Goal: Task Accomplishment & Management: Manage account settings

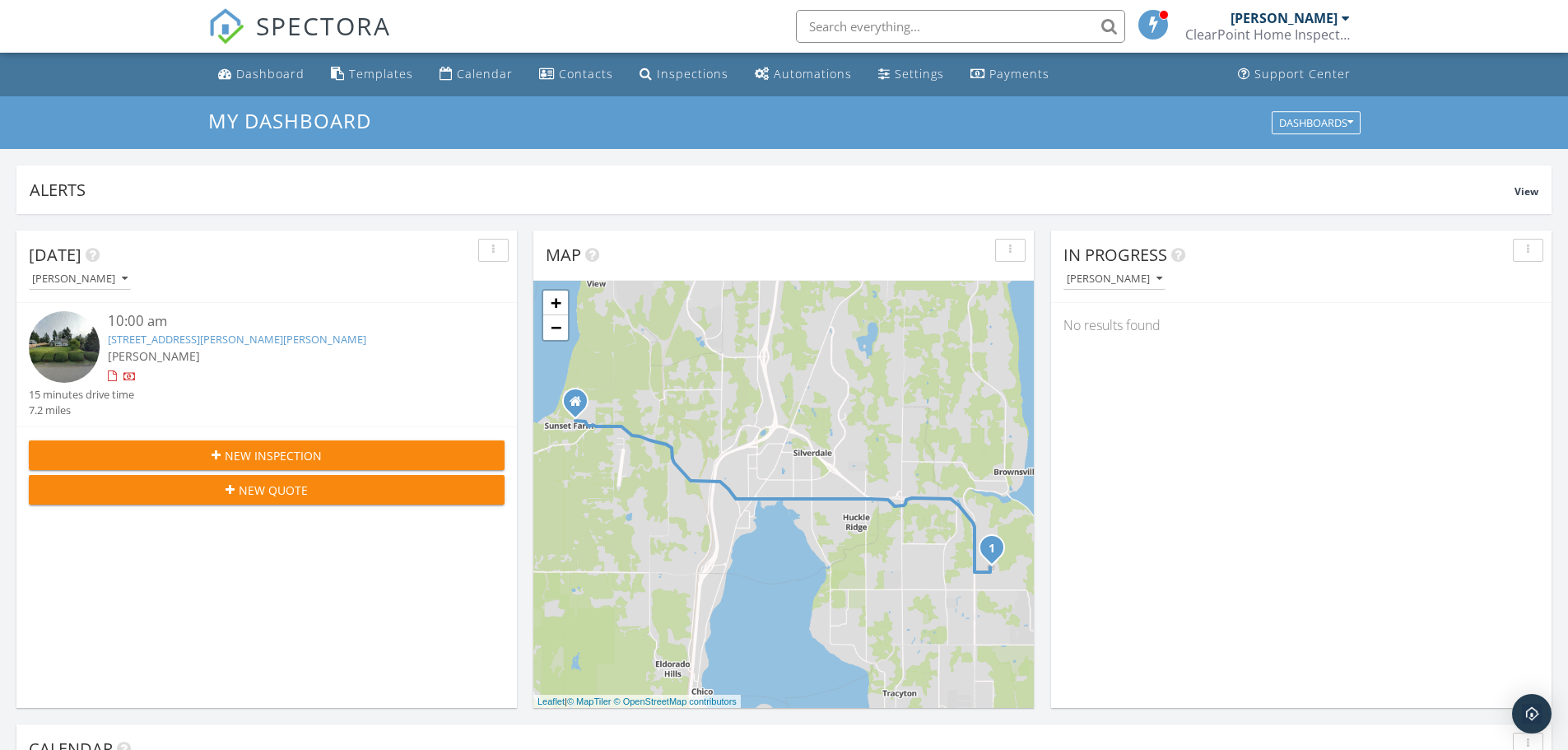
scroll to position [1523, 1593]
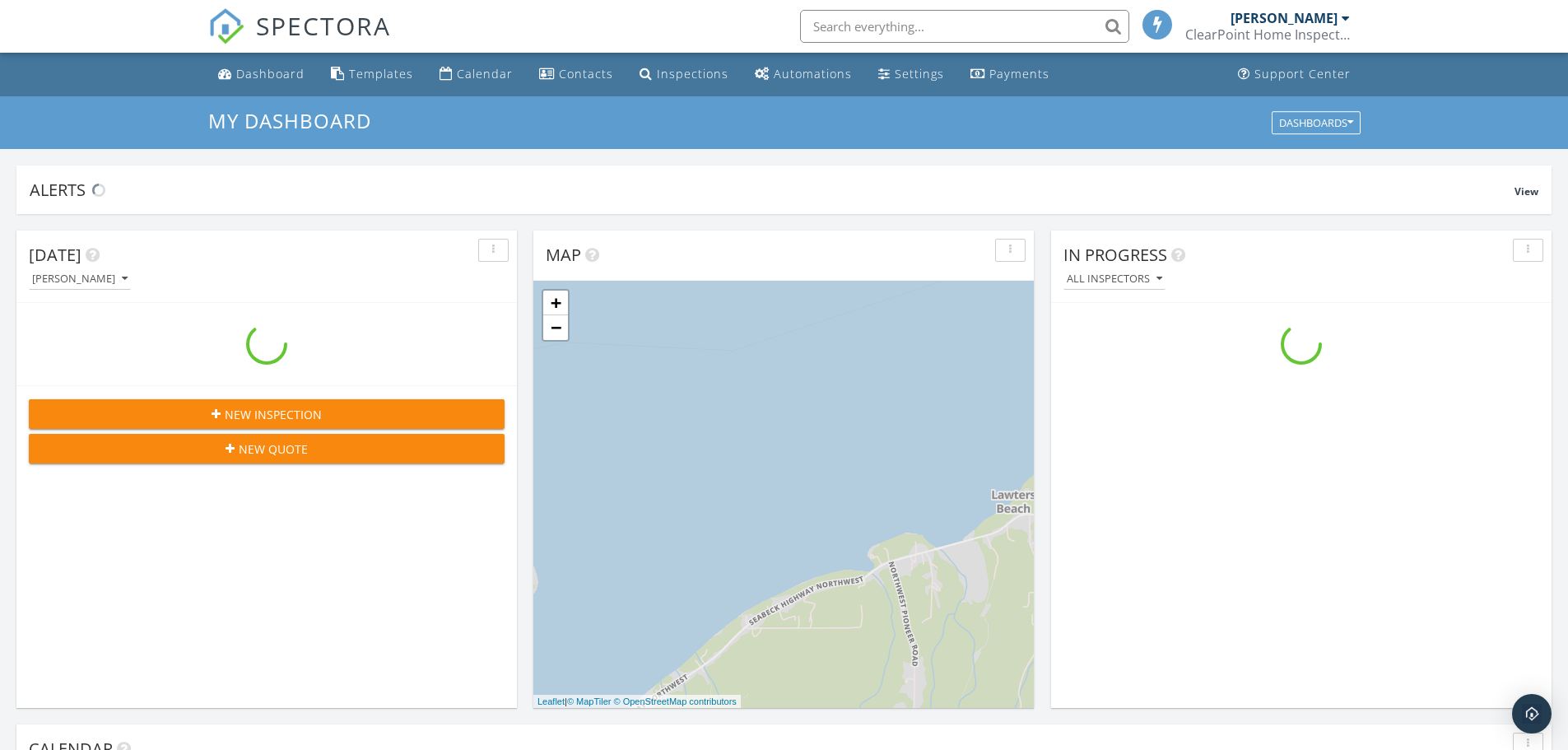
scroll to position [1523, 1593]
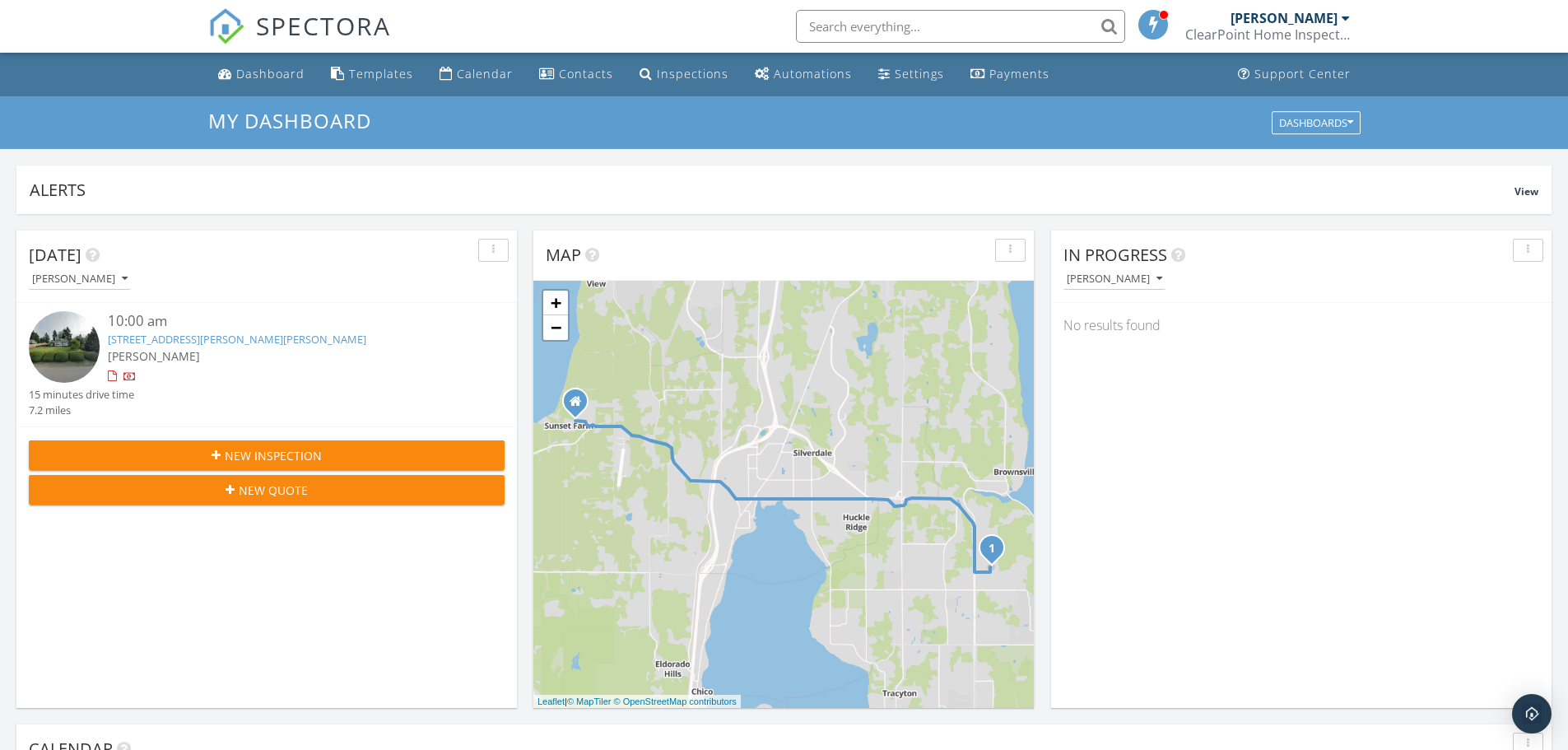
click at [158, 340] on link "8116 Kaster Dr NE, Bremerton, WA 98311" at bounding box center [236, 339] width 258 height 15
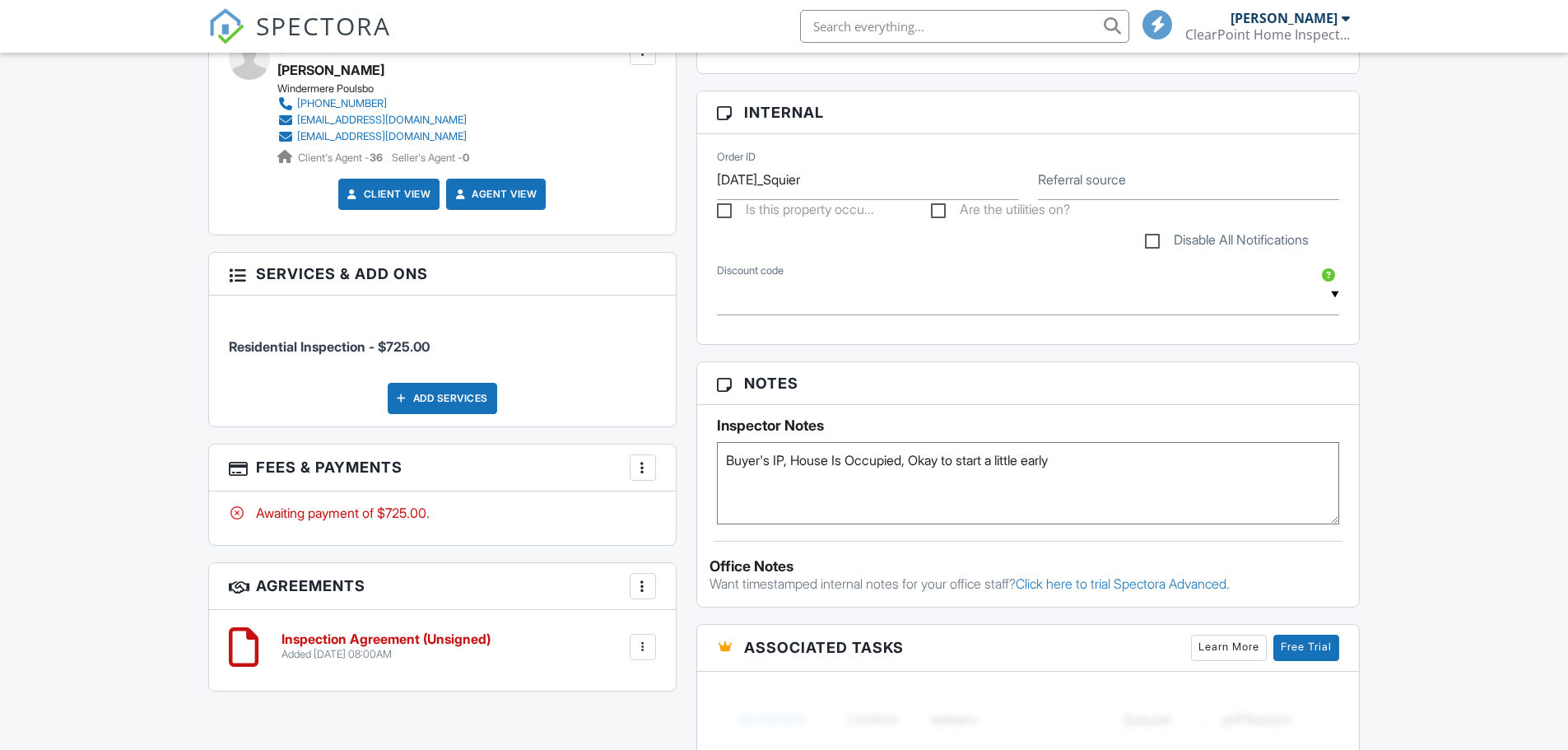
scroll to position [905, 0]
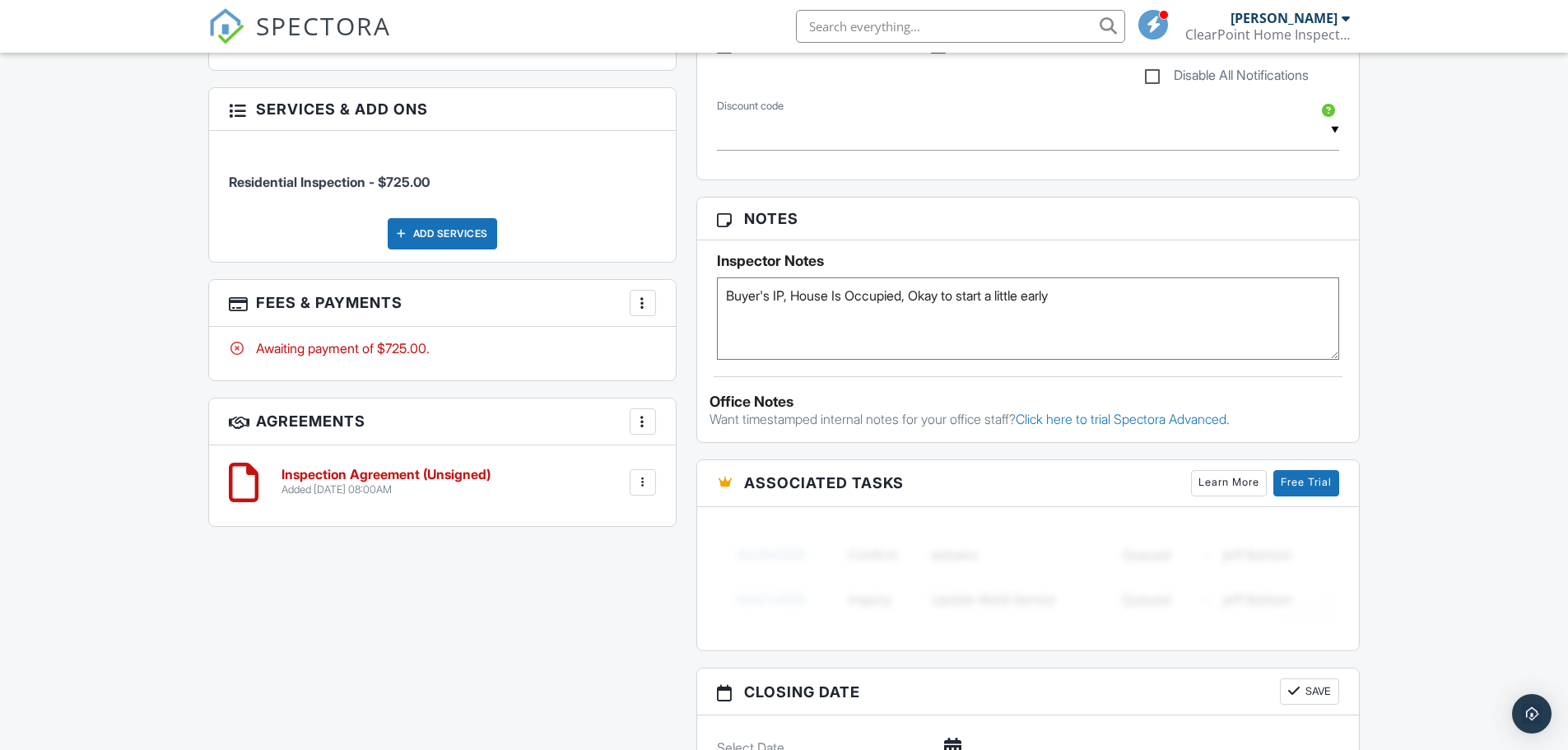
click at [367, 477] on h6 "Inspection Agreement (Unsigned)" at bounding box center [386, 475] width 209 height 15
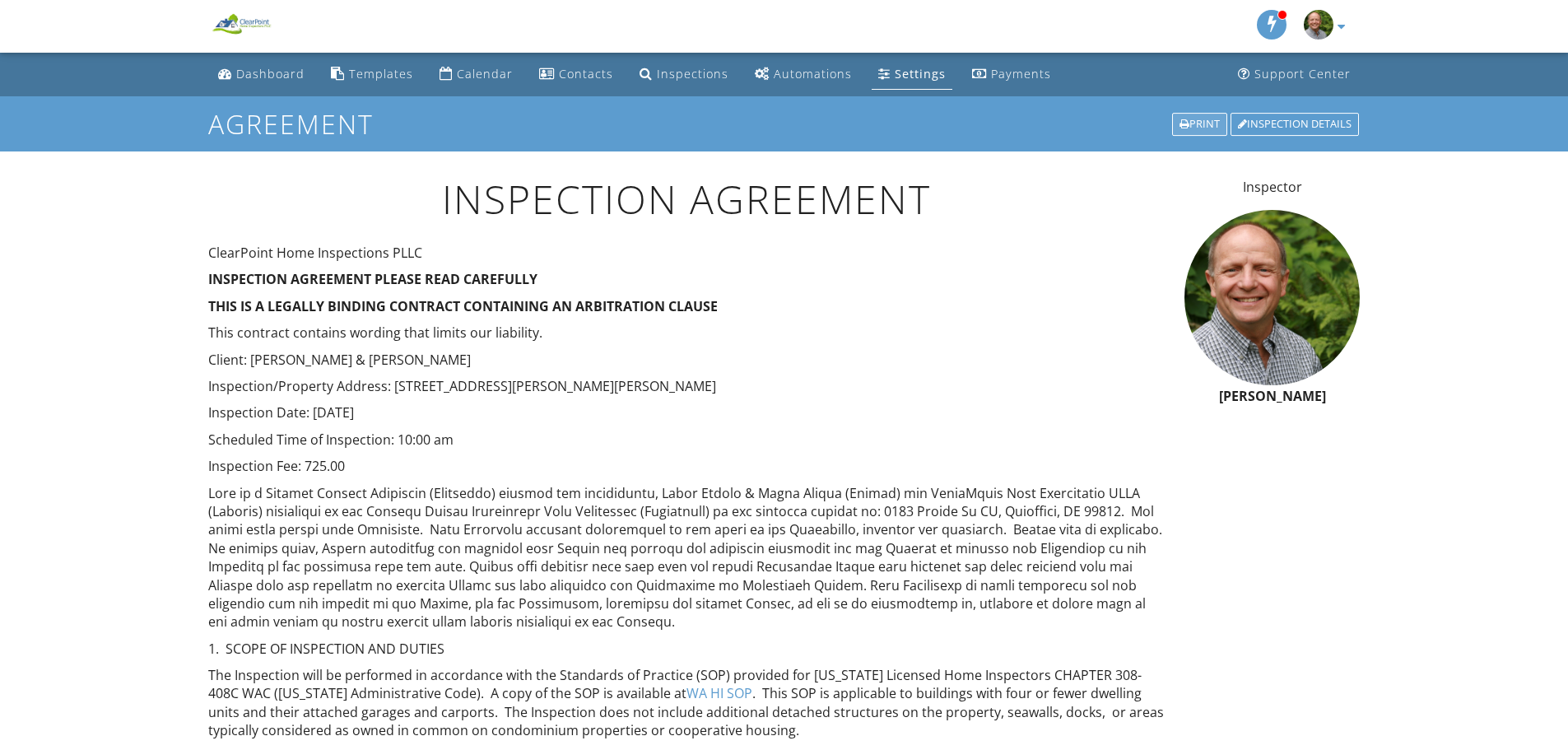
click at [1199, 124] on div "Print" at bounding box center [1199, 124] width 55 height 23
click at [263, 71] on div "Dashboard" at bounding box center [270, 73] width 68 height 16
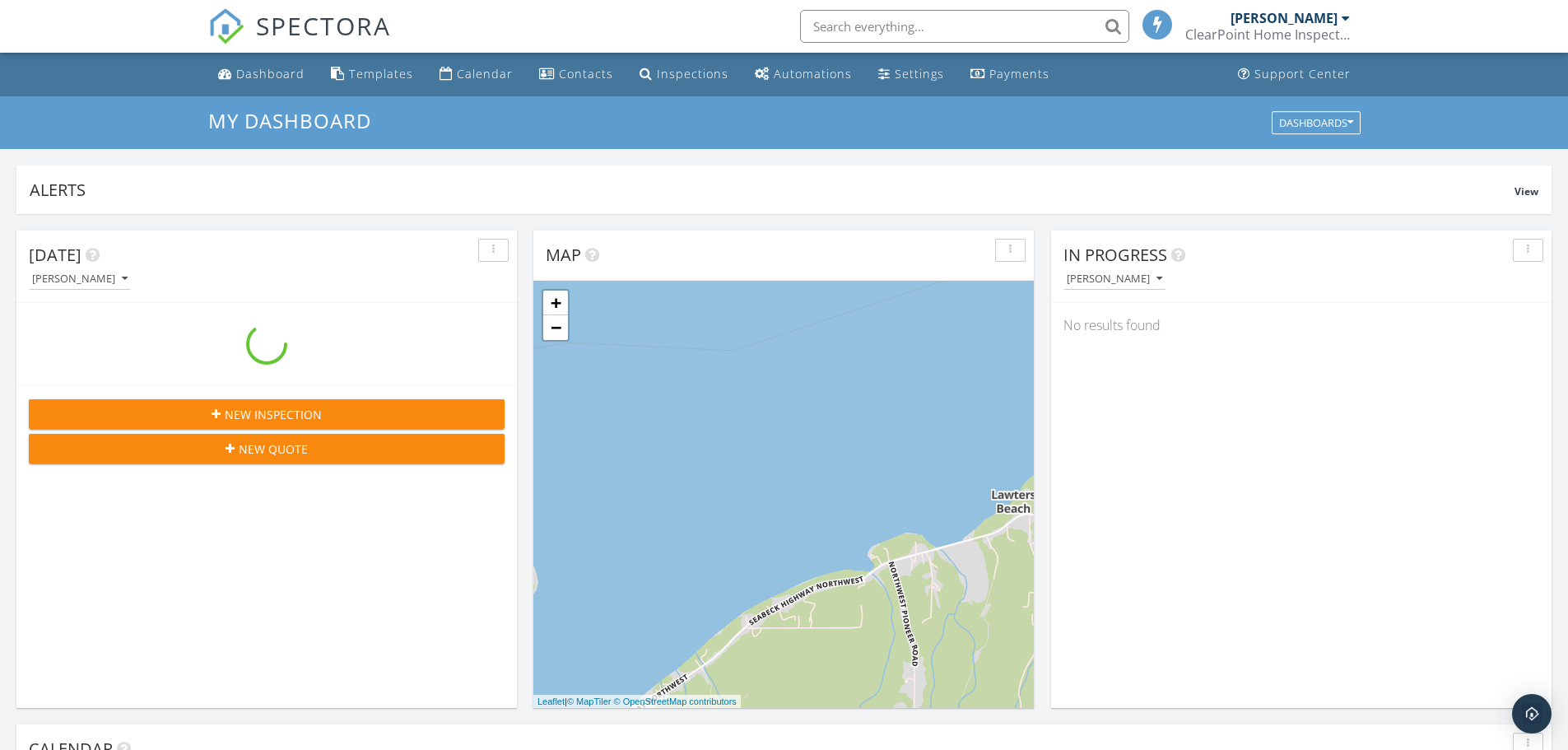
scroll to position [8, 8]
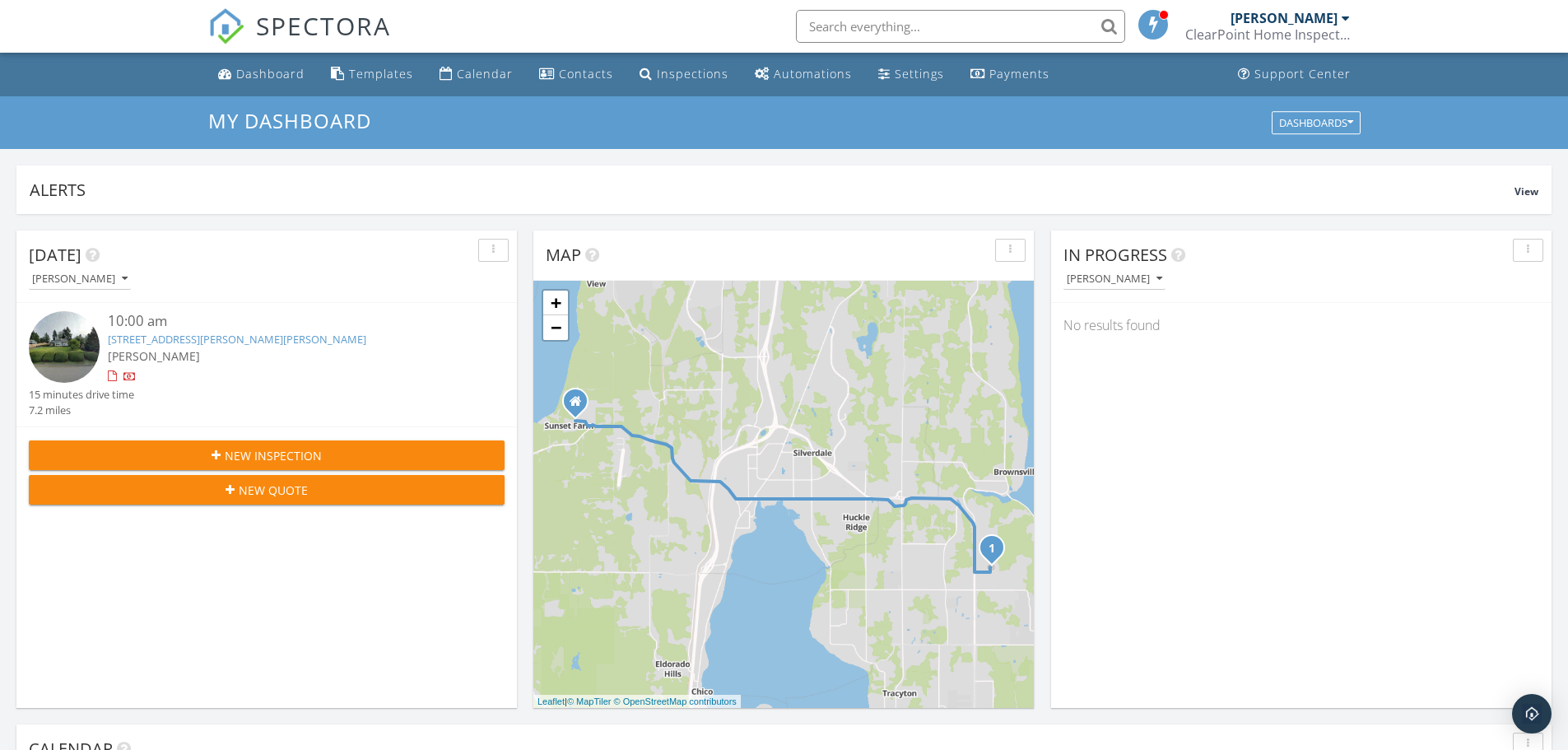
click at [144, 343] on link "8116 Kaster Dr NE, Bremerton, WA 98311" at bounding box center [236, 339] width 258 height 15
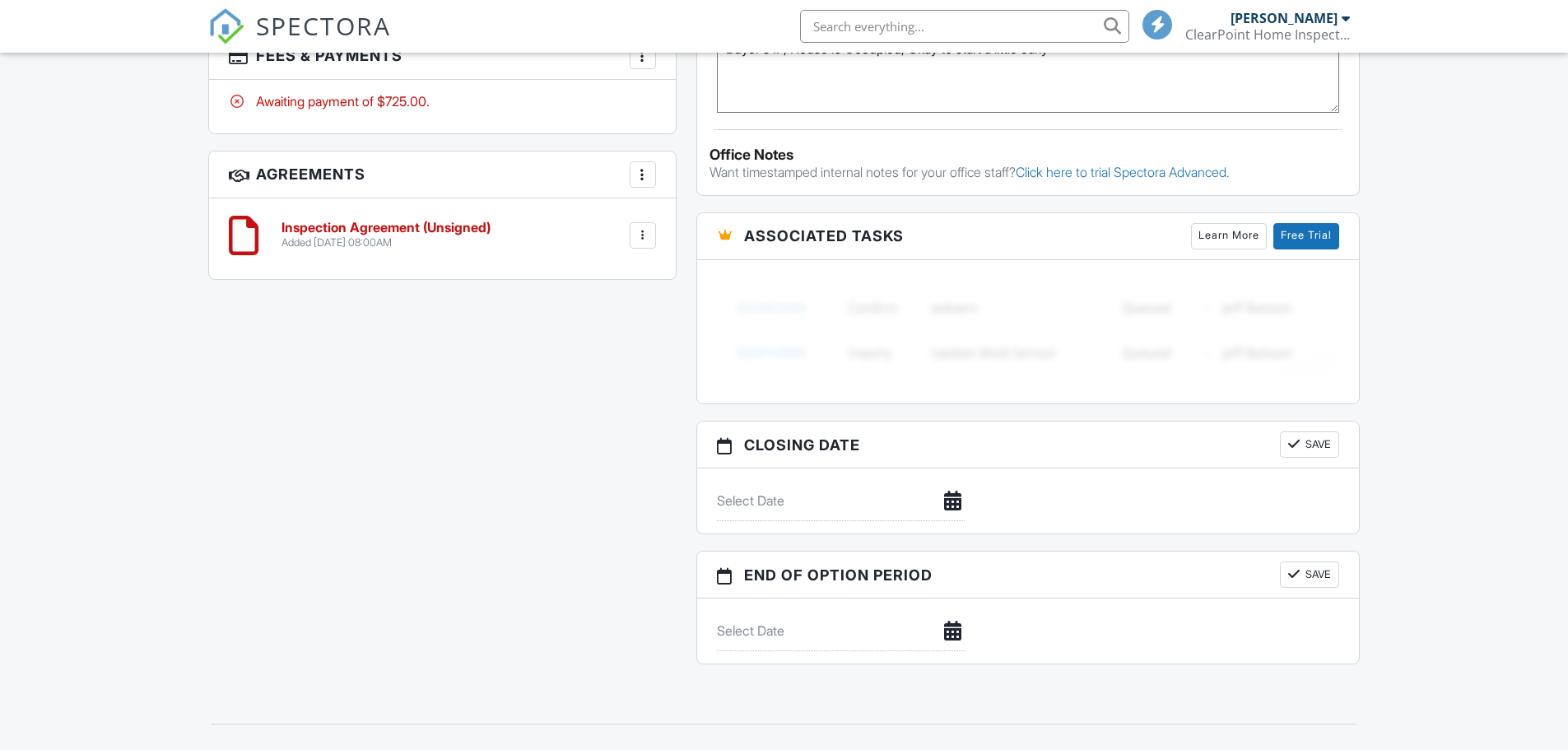
scroll to position [1550, 0]
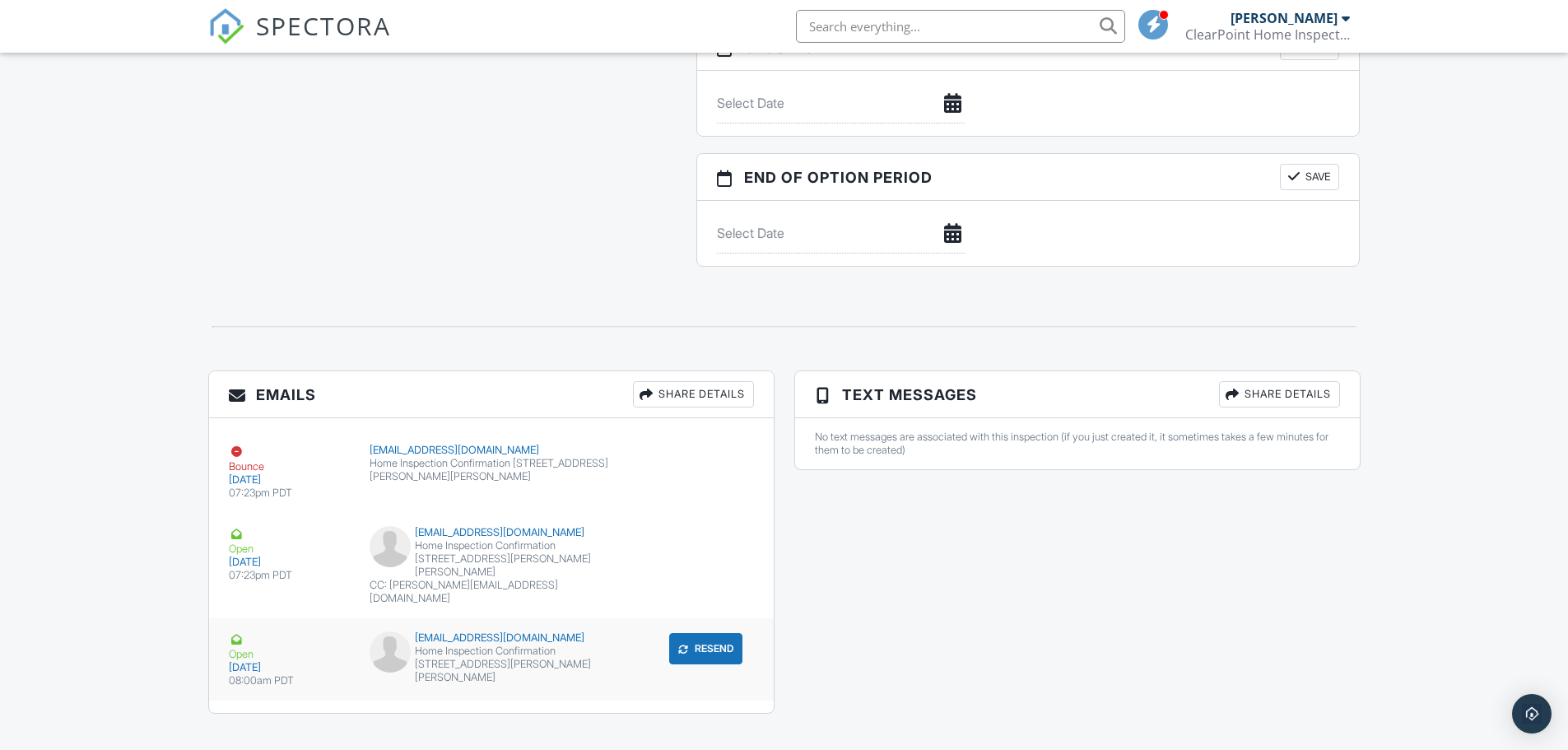
click at [445, 645] on div "Home Inspection Confirmation 8116 Kaster Dr NE, Bremerton, WA 98311" at bounding box center [490, 665] width 243 height 40
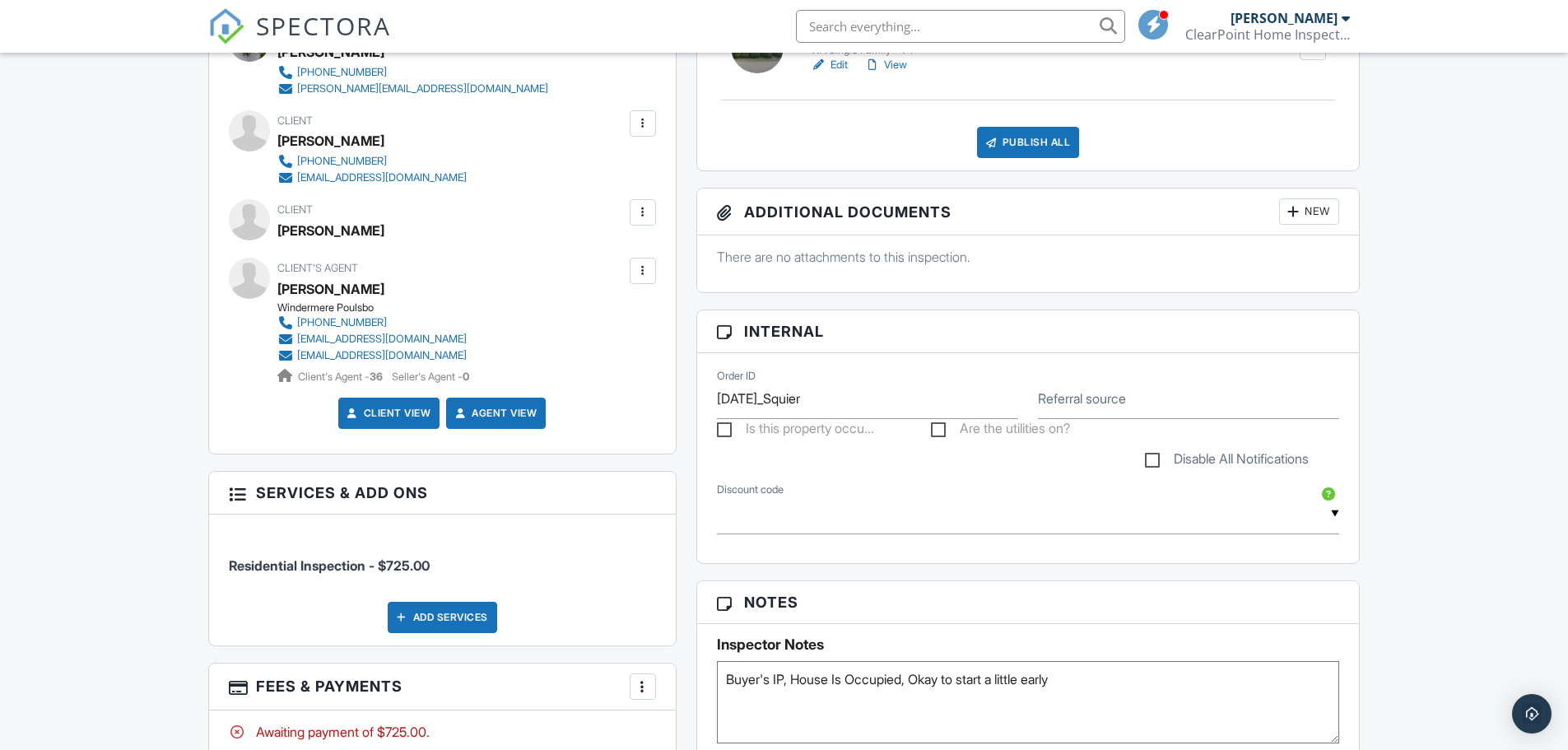
scroll to position [397, 0]
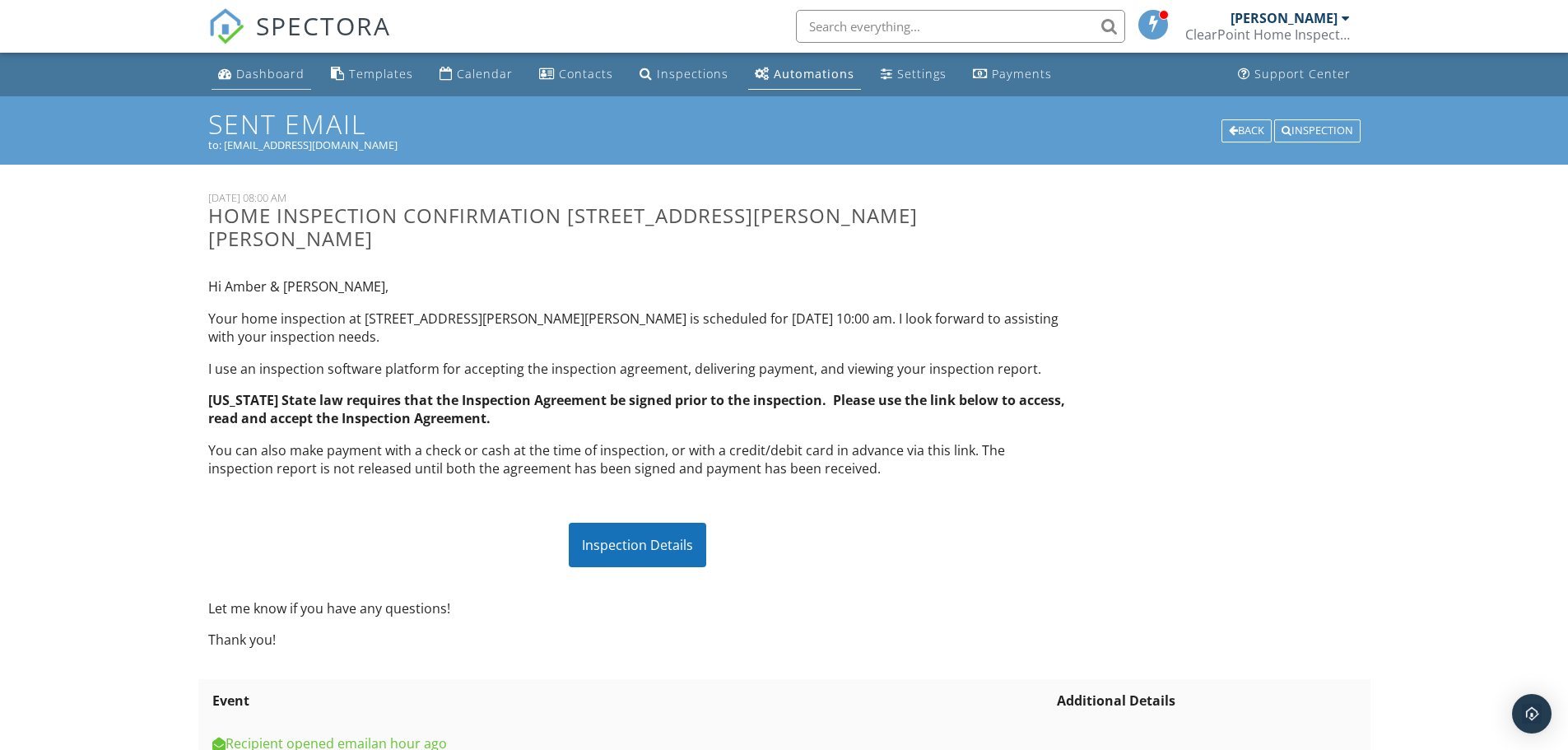
click at [256, 75] on div "Dashboard" at bounding box center [270, 73] width 68 height 16
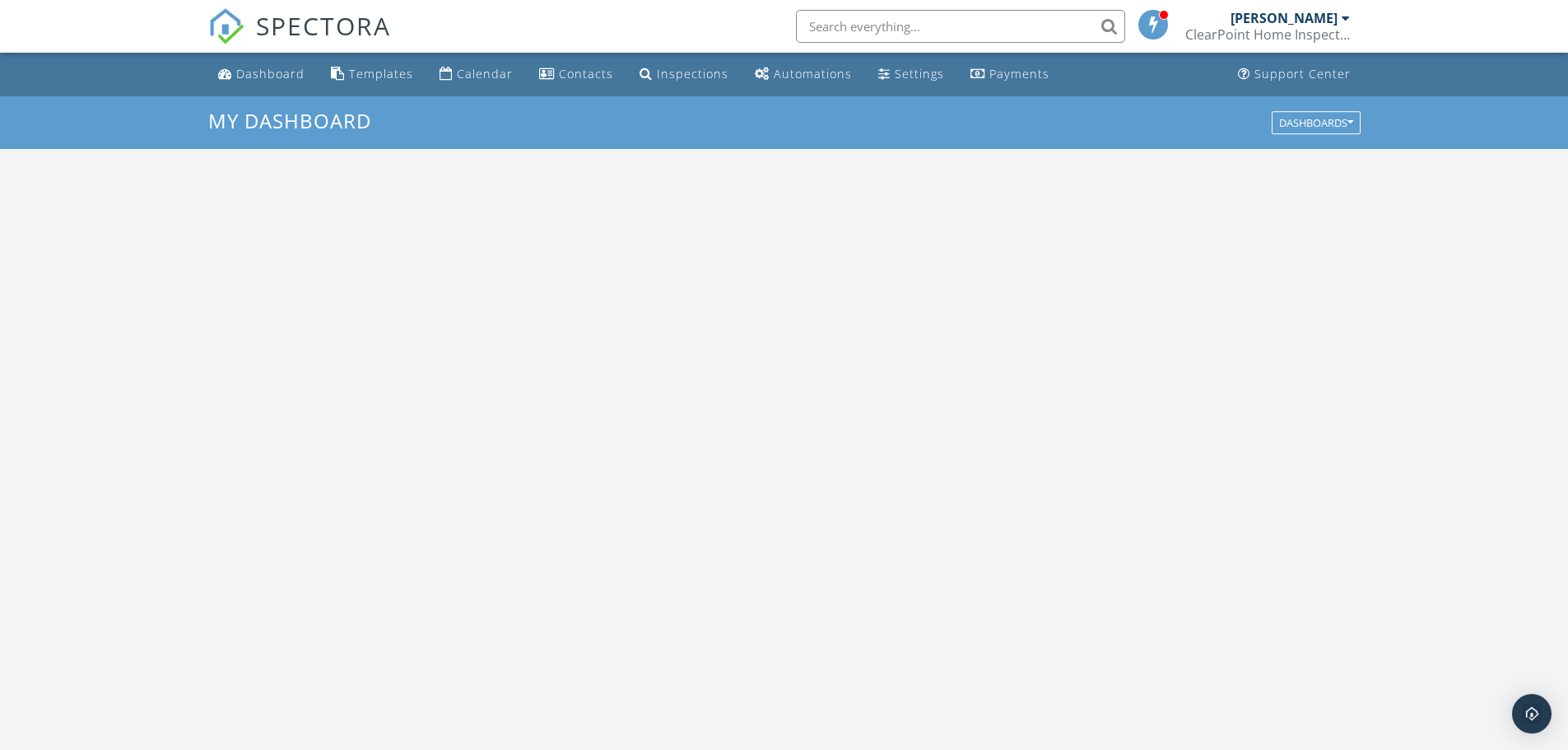
scroll to position [1523, 1593]
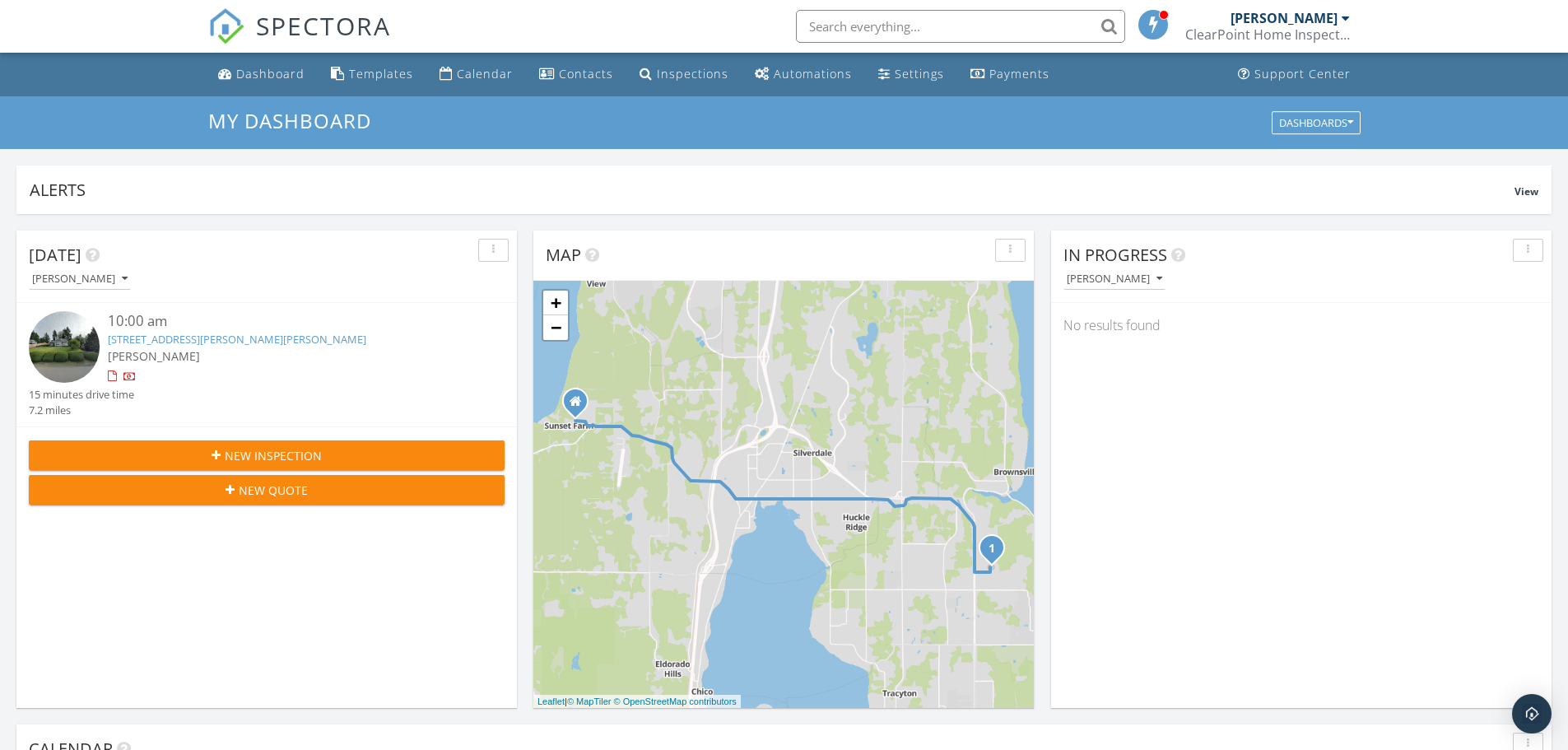
click at [156, 341] on link "[STREET_ADDRESS][PERSON_NAME][PERSON_NAME]" at bounding box center [236, 339] width 258 height 15
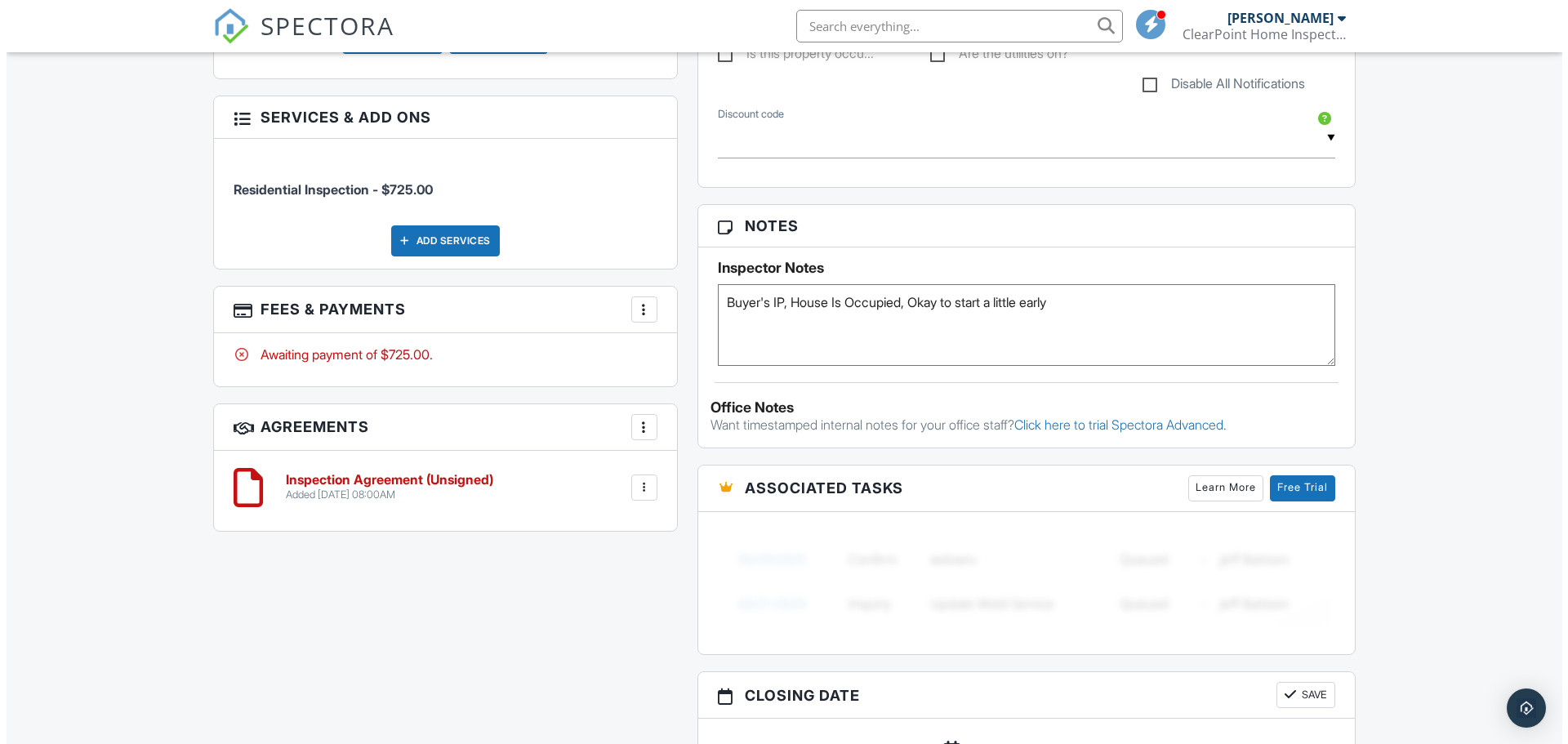
scroll to position [898, 0]
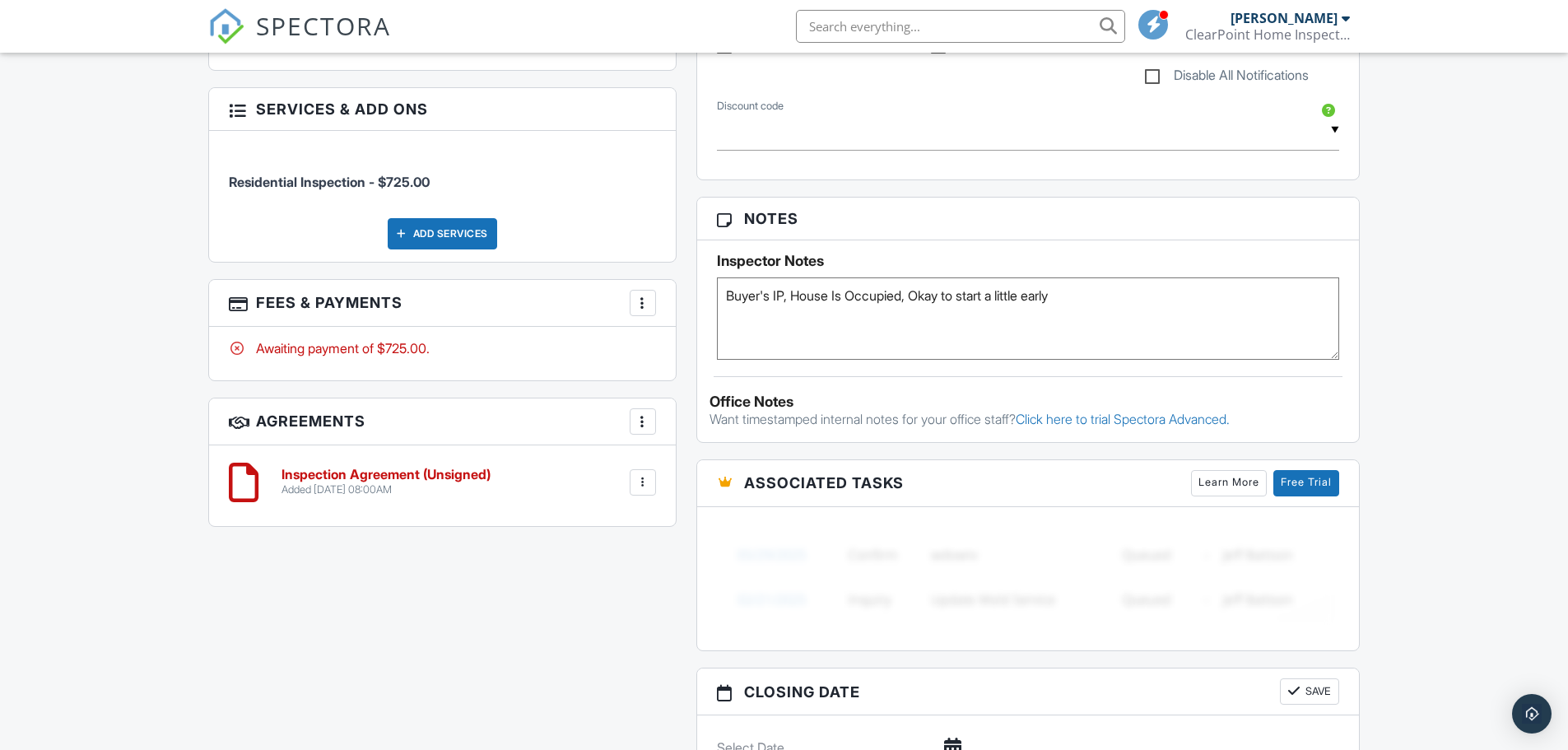
click at [637, 303] on div at bounding box center [643, 303] width 17 height 17
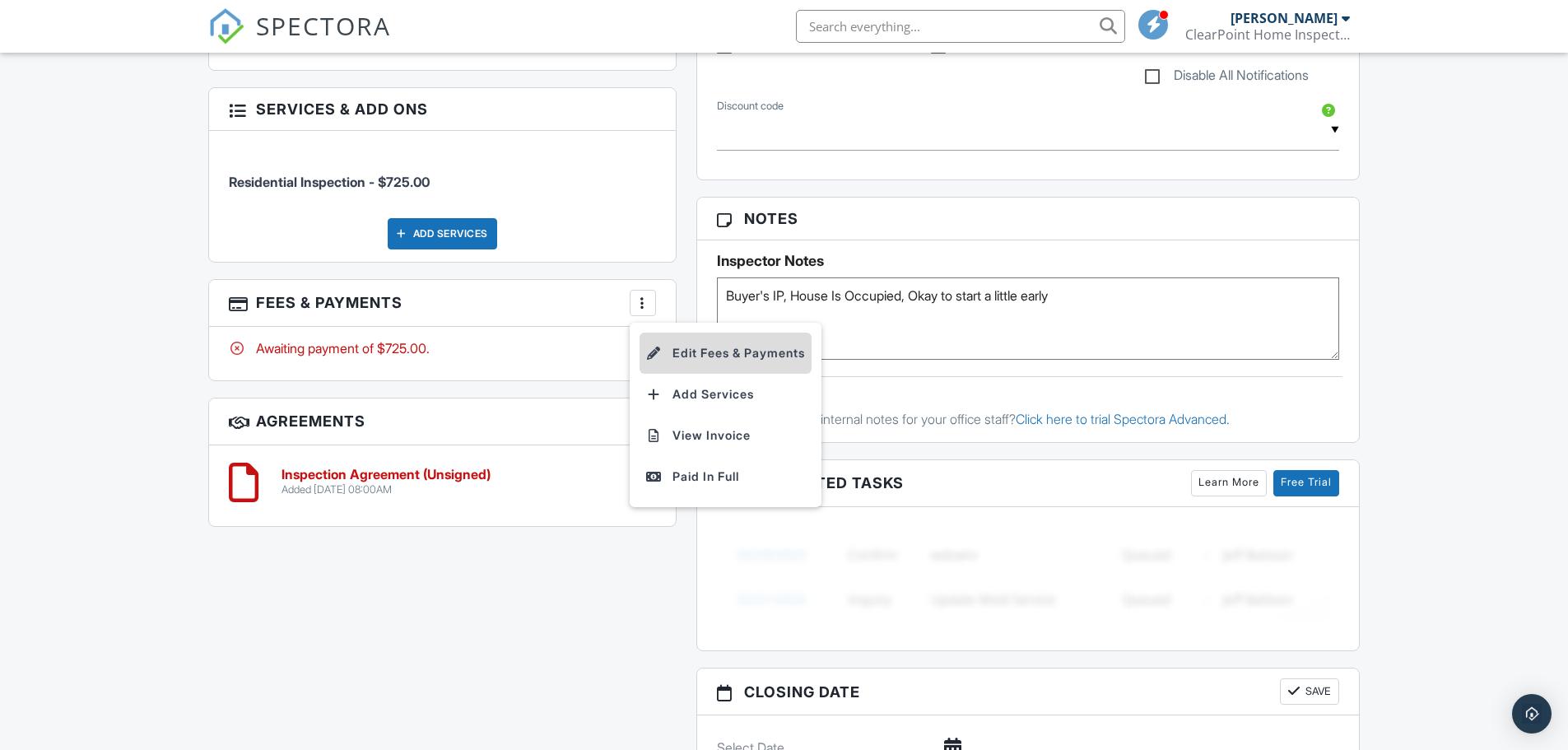
click at [670, 352] on li "Edit Fees & Payments" at bounding box center [725, 353] width 172 height 41
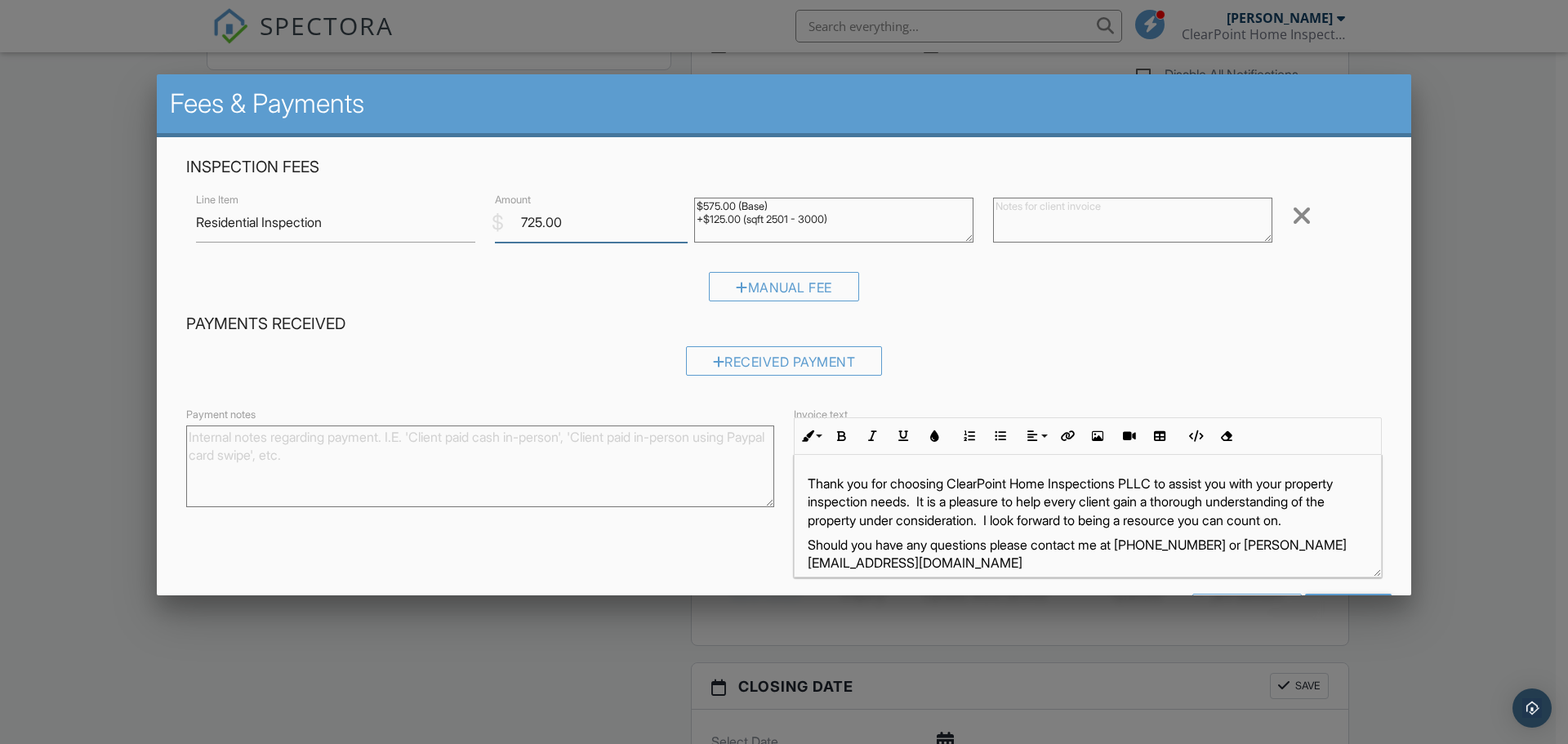
drag, startPoint x: 579, startPoint y: 219, endPoint x: 496, endPoint y: 213, distance: 83.2
click at [496, 213] on div "$ Amount 725.00" at bounding box center [585, 222] width 199 height 40
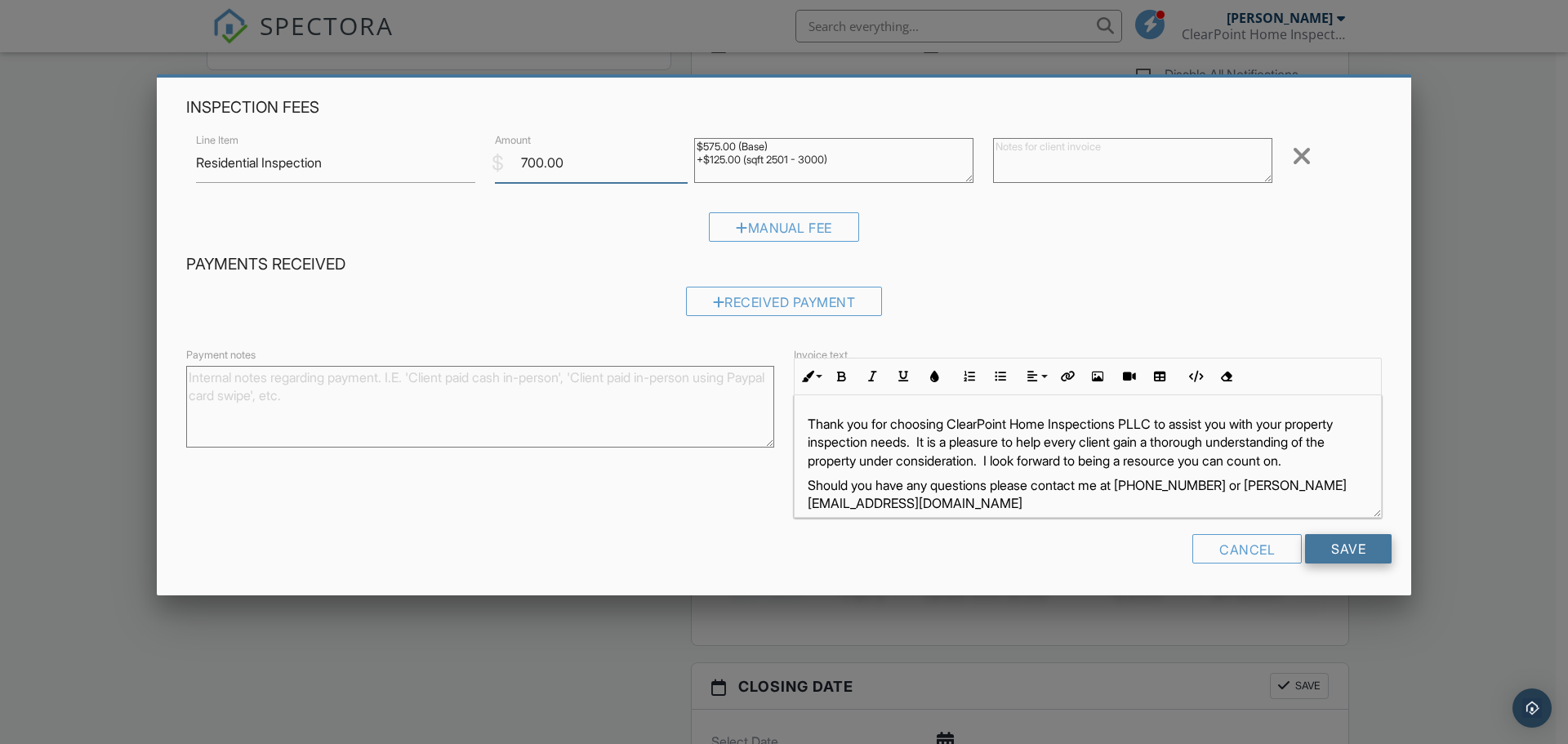
type input "700.00"
click at [1343, 550] on input "Save" at bounding box center [1348, 549] width 86 height 30
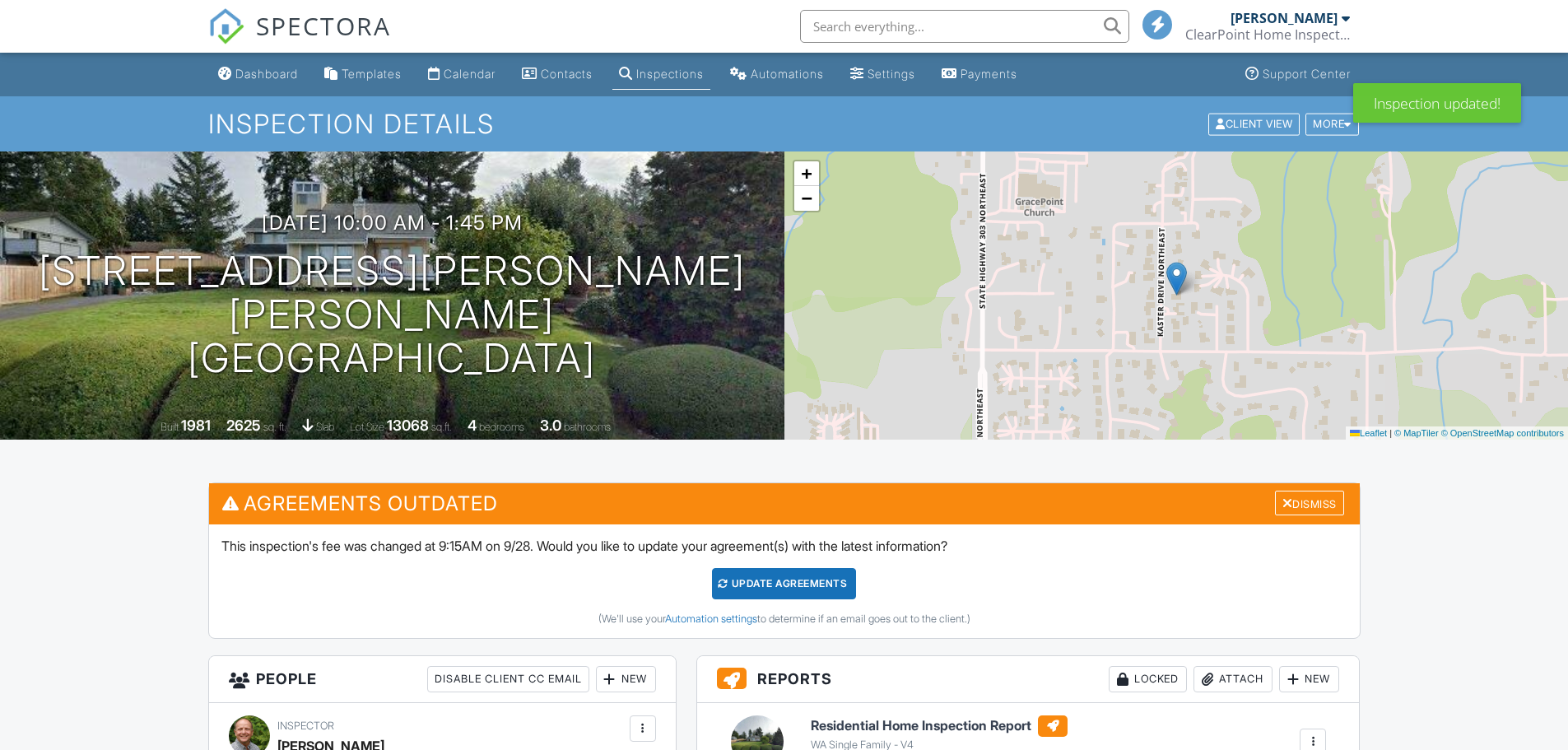
click at [806, 583] on div "Update Agreements" at bounding box center [784, 583] width 144 height 32
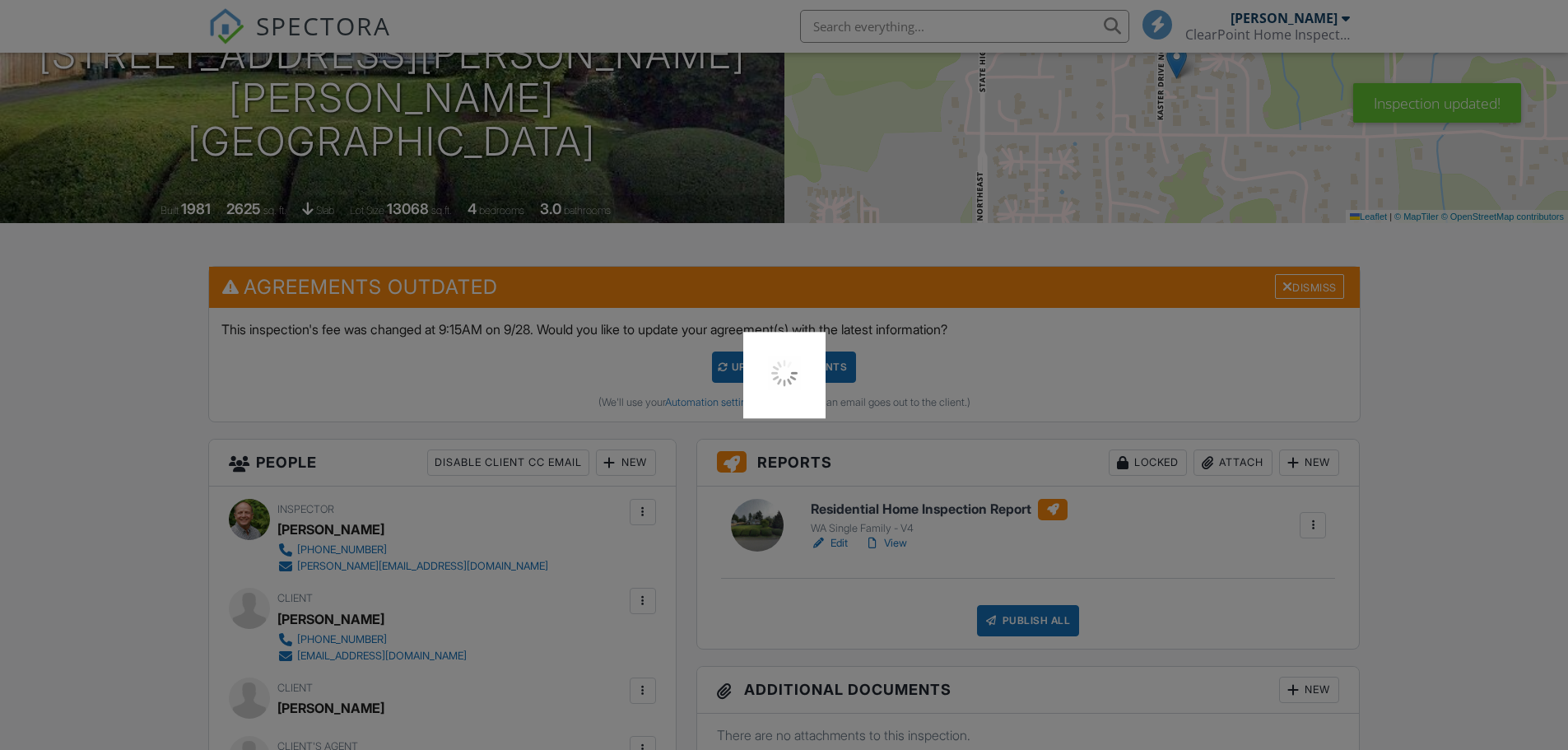
scroll to position [247, 0]
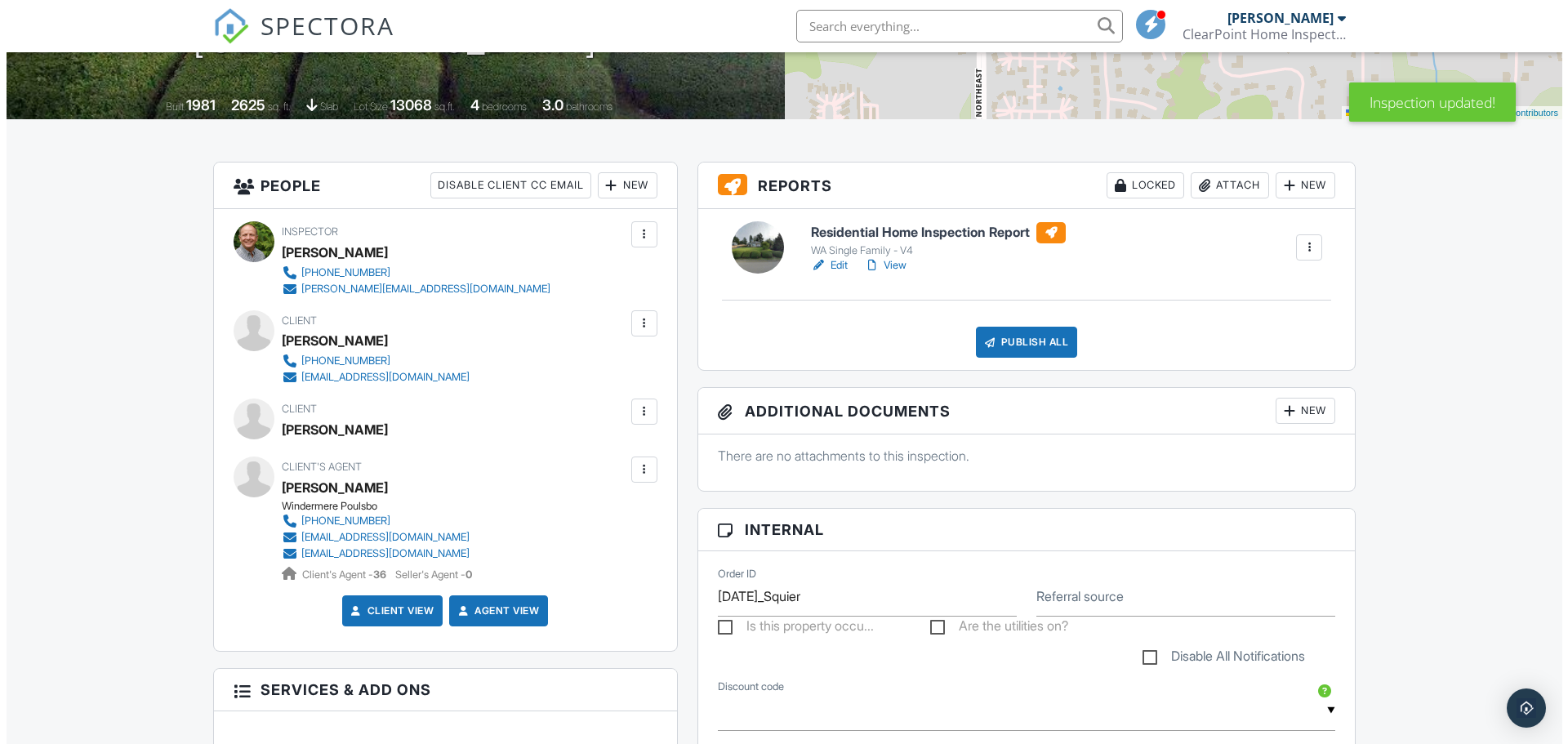
scroll to position [327, 0]
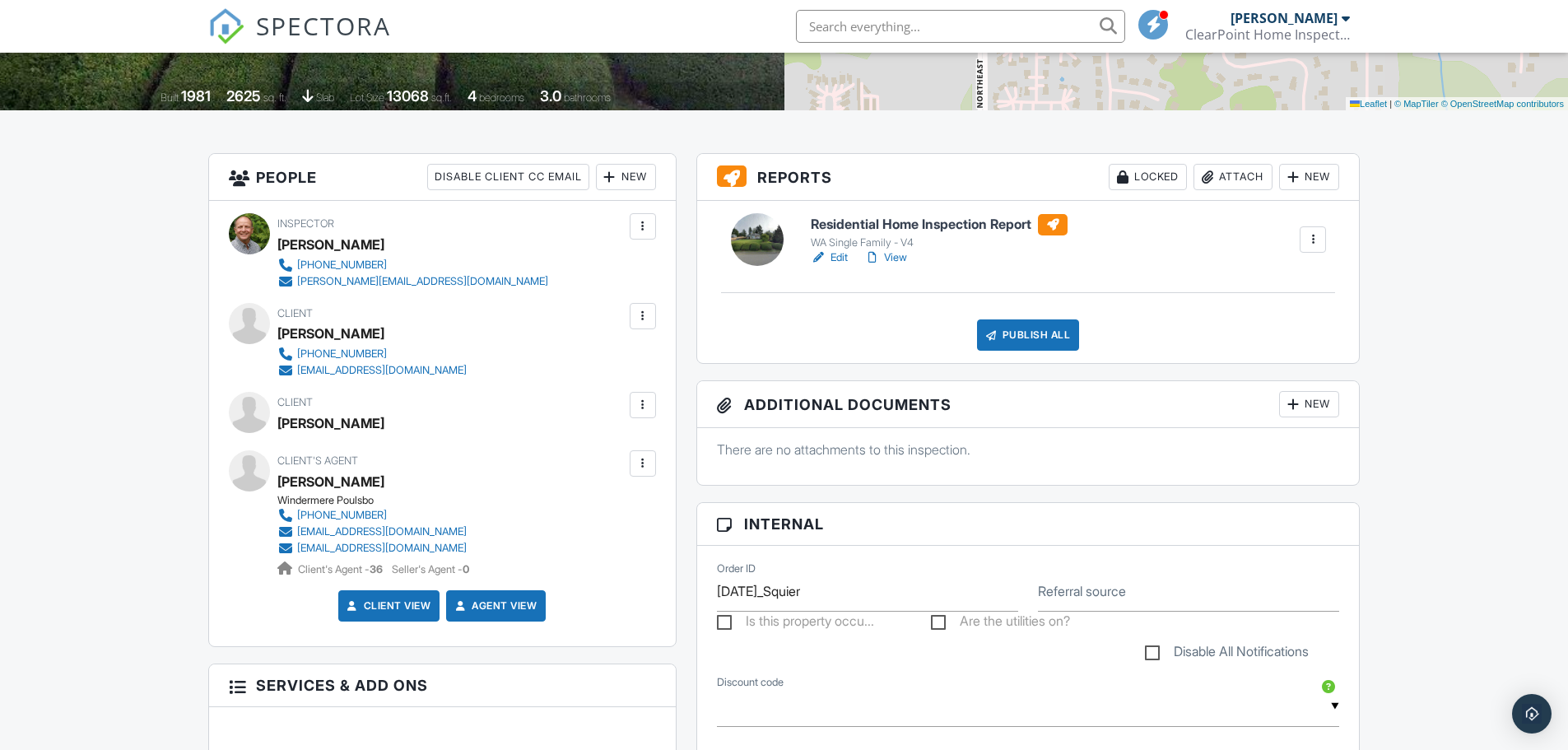
click at [635, 315] on div at bounding box center [643, 316] width 17 height 17
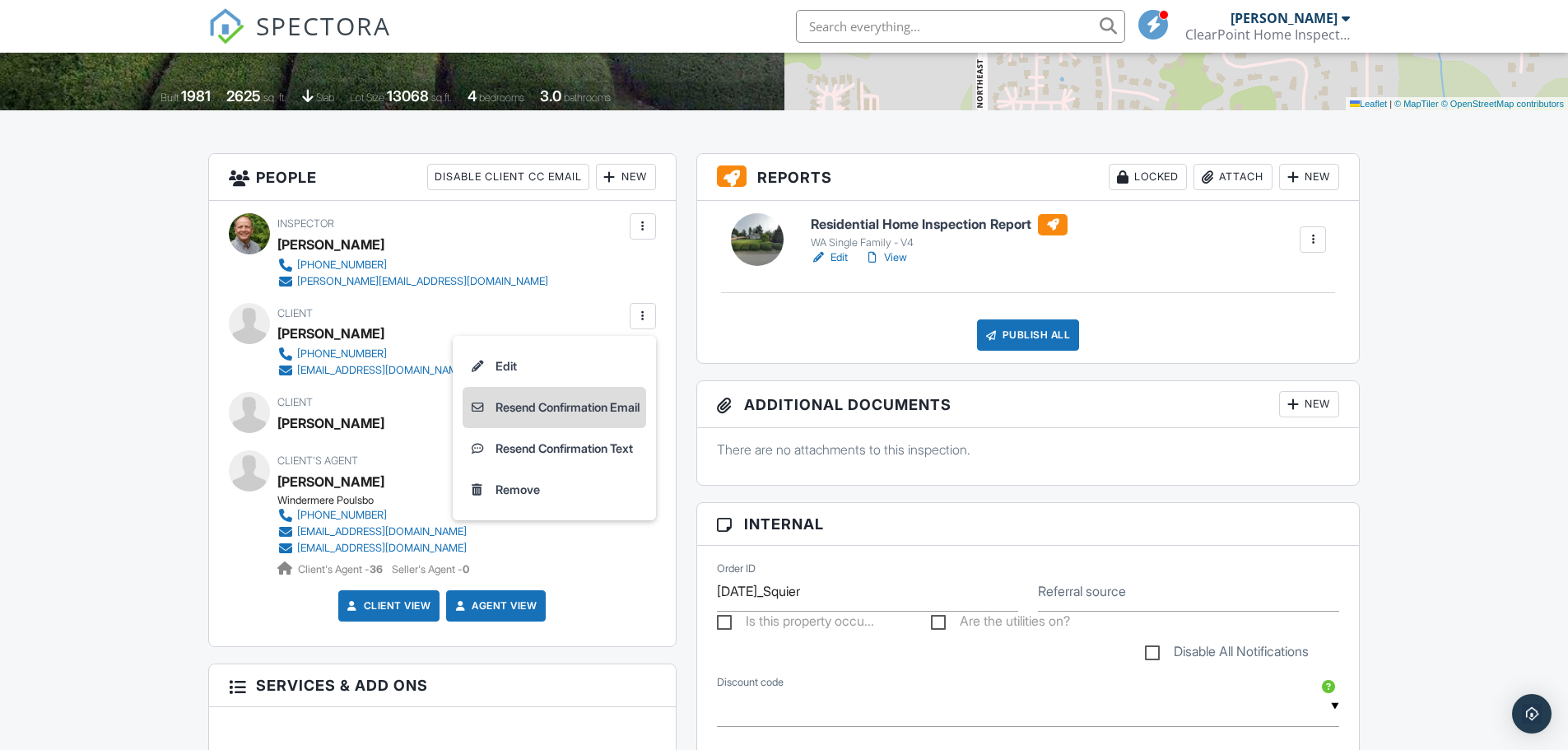
click at [558, 407] on li "Resend Confirmation Email" at bounding box center [553, 407] width 183 height 41
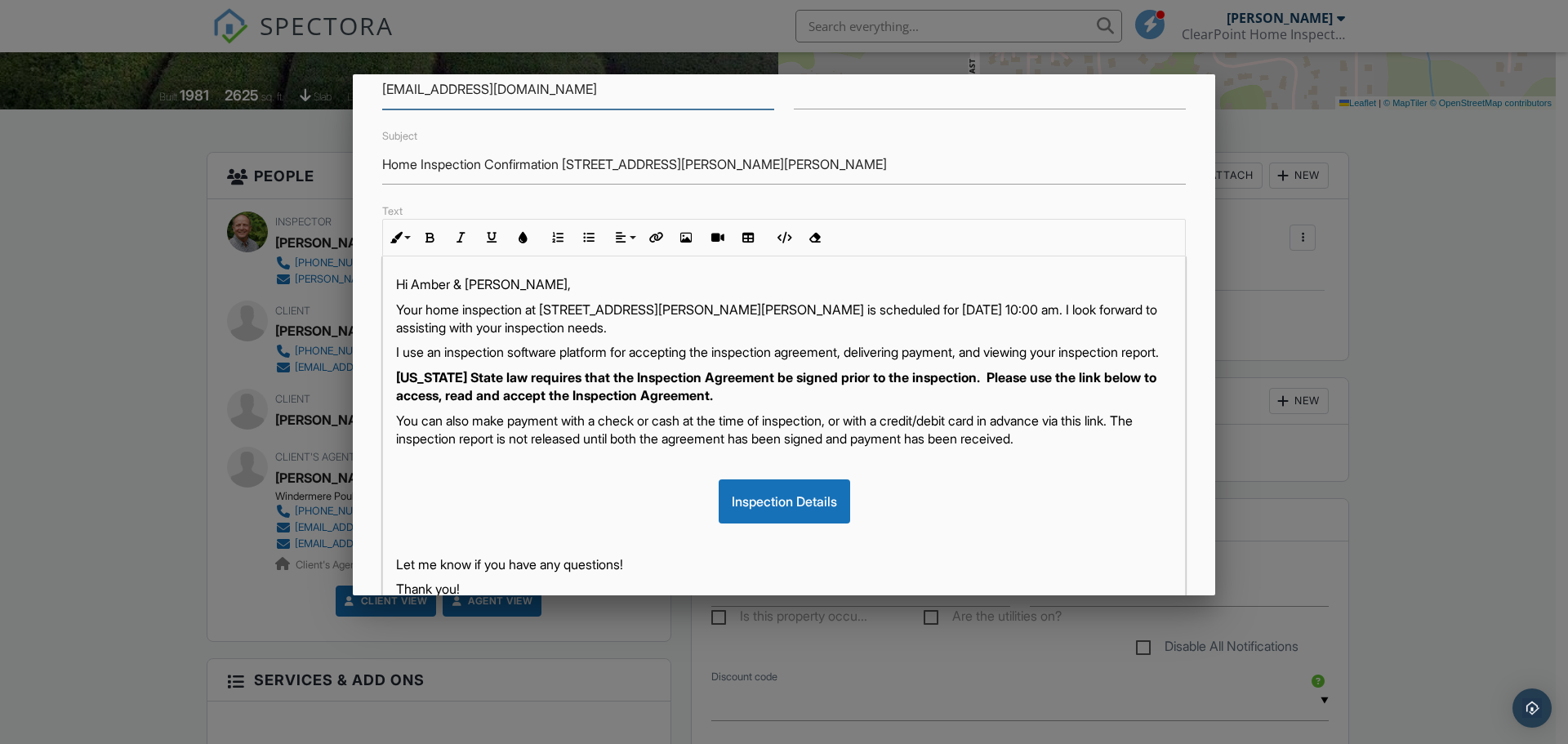
scroll to position [281, 0]
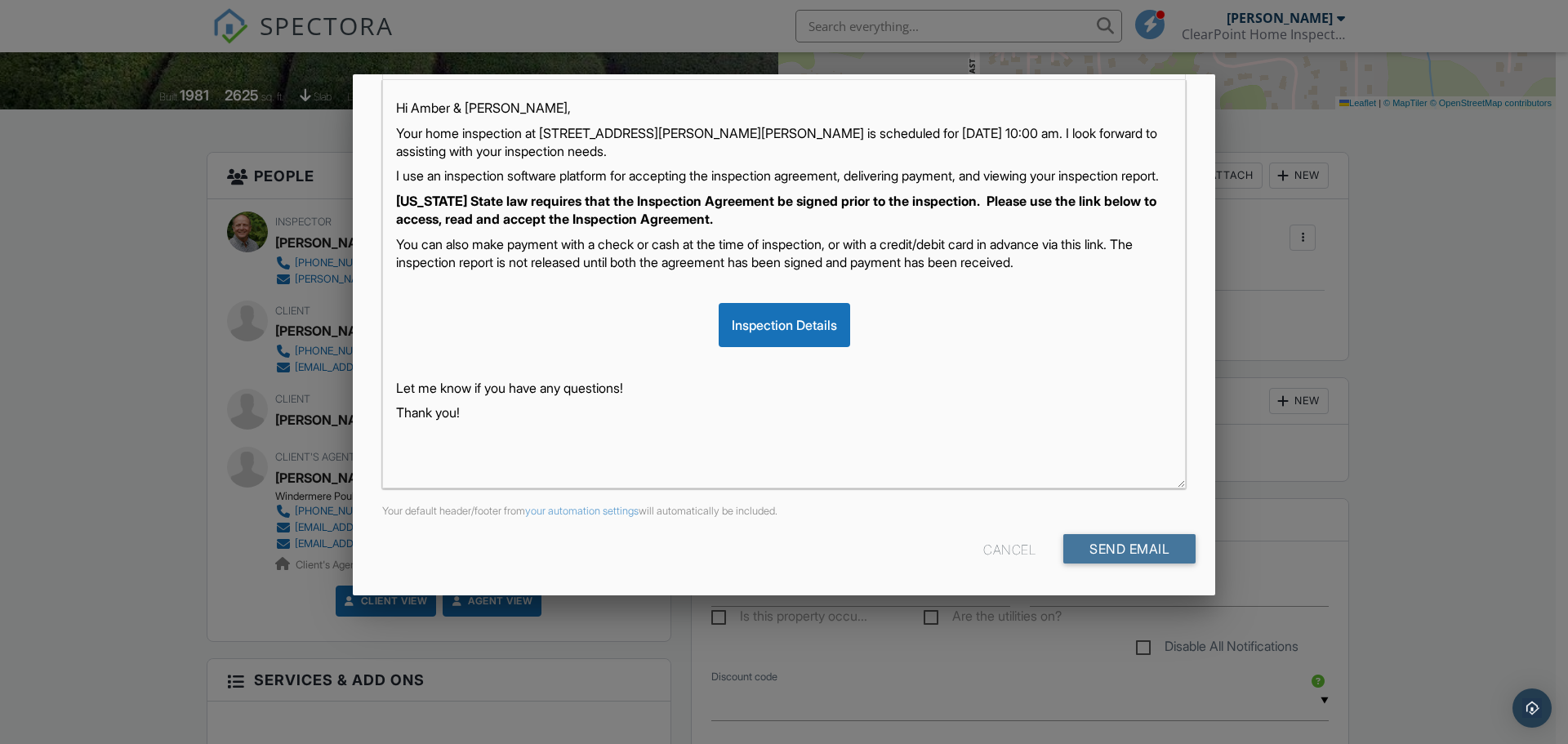
click at [1121, 547] on input "Send Email" at bounding box center [1129, 549] width 133 height 30
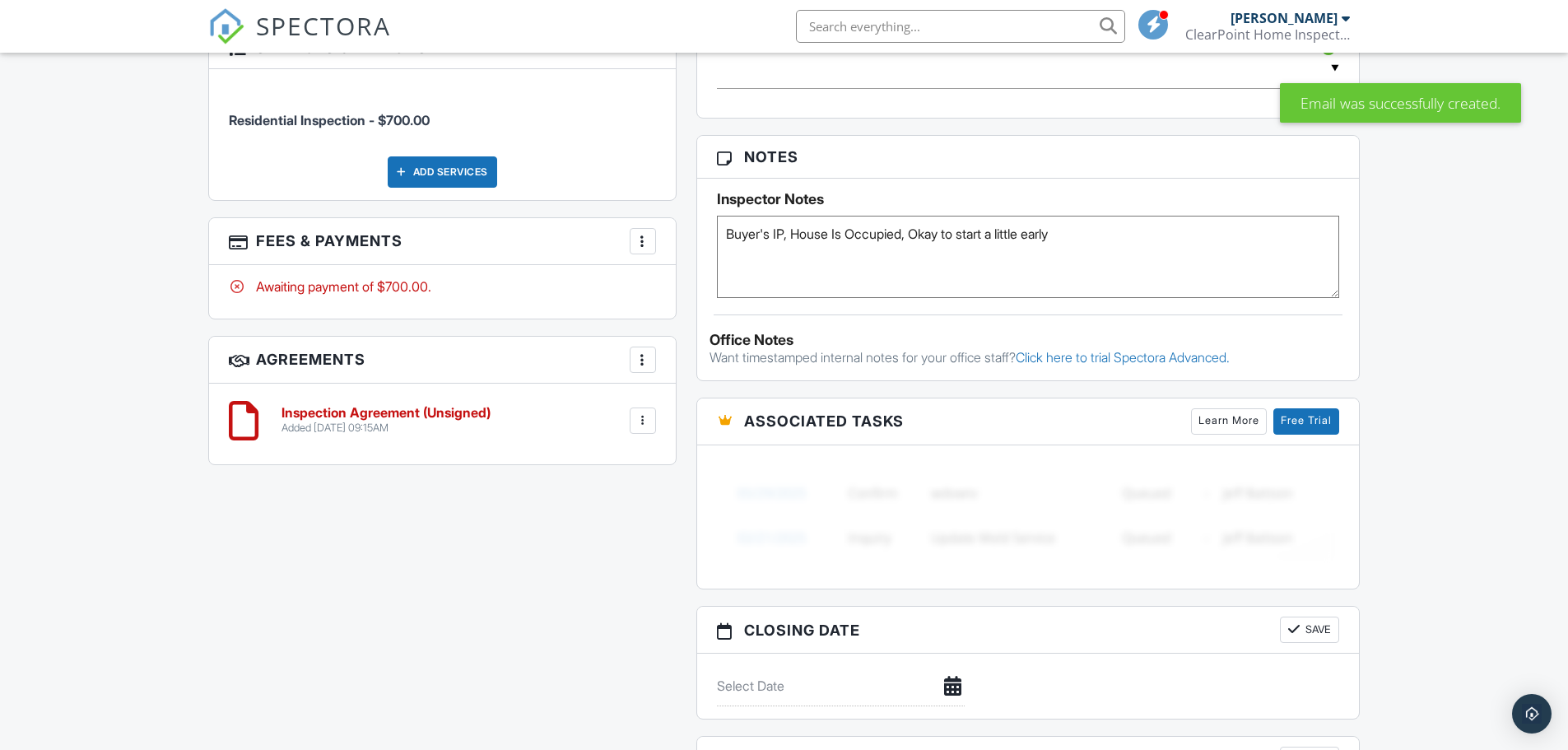
scroll to position [987, 0]
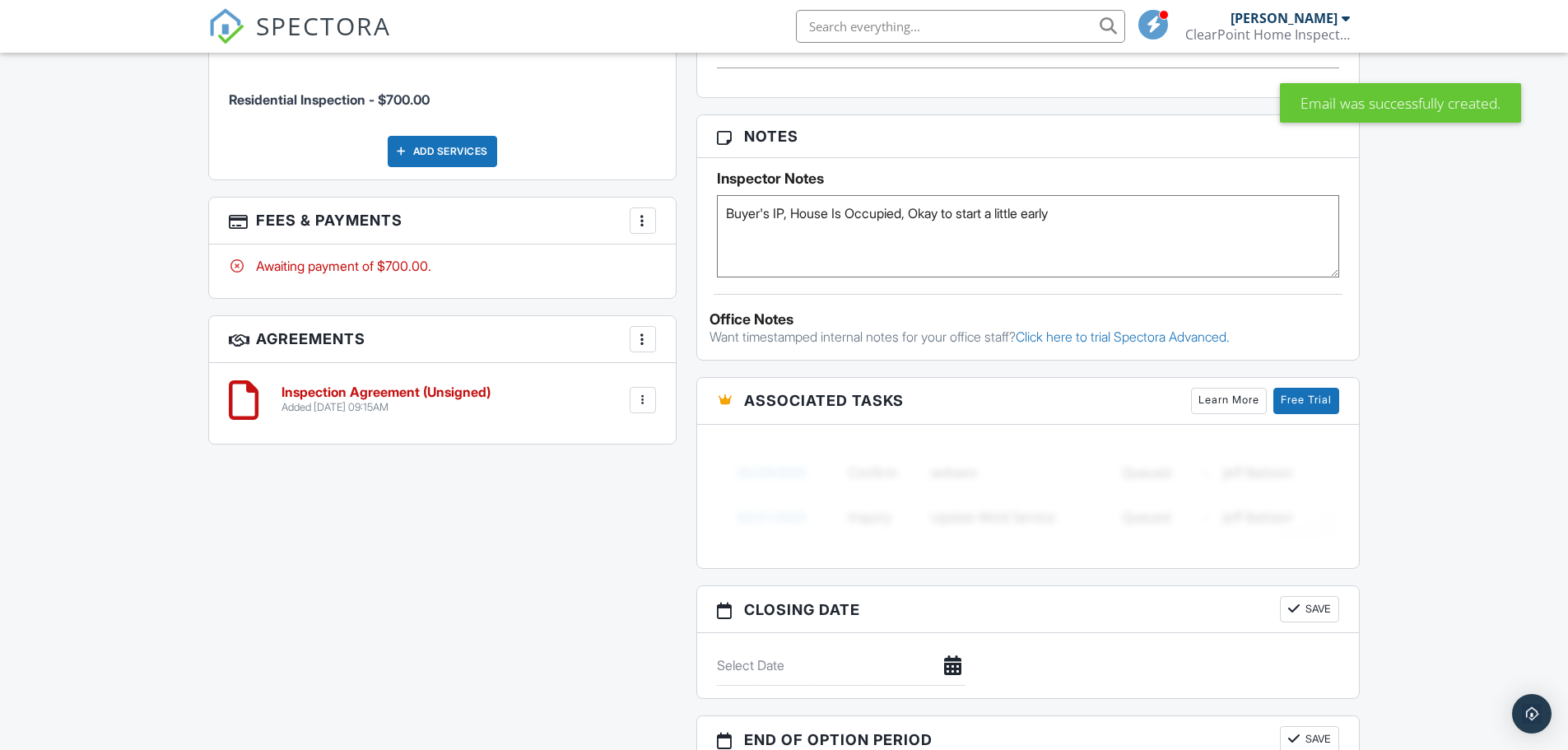
click at [383, 397] on h6 "Inspection Agreement (Unsigned)" at bounding box center [386, 392] width 209 height 15
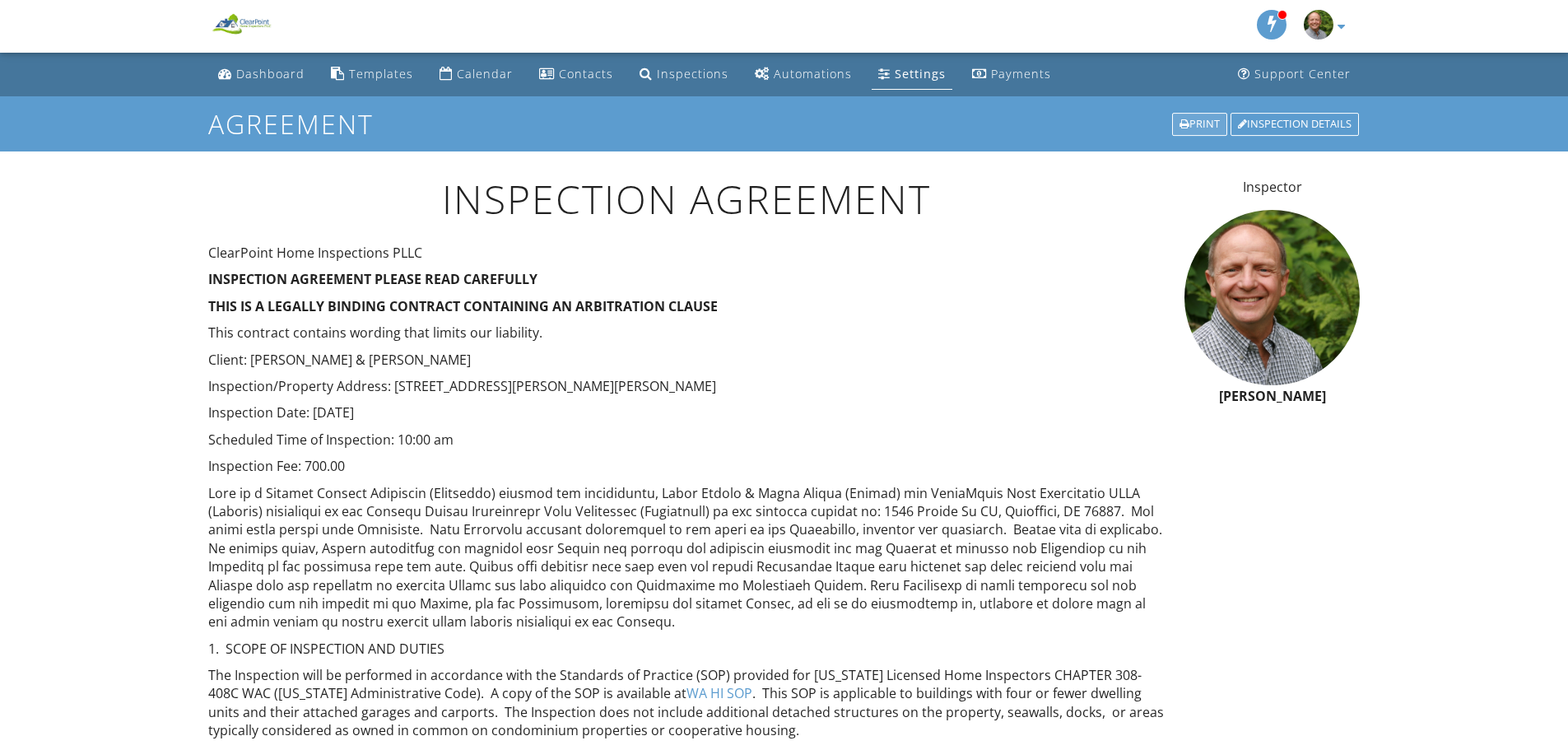
click at [1196, 124] on div "Print" at bounding box center [1199, 124] width 55 height 23
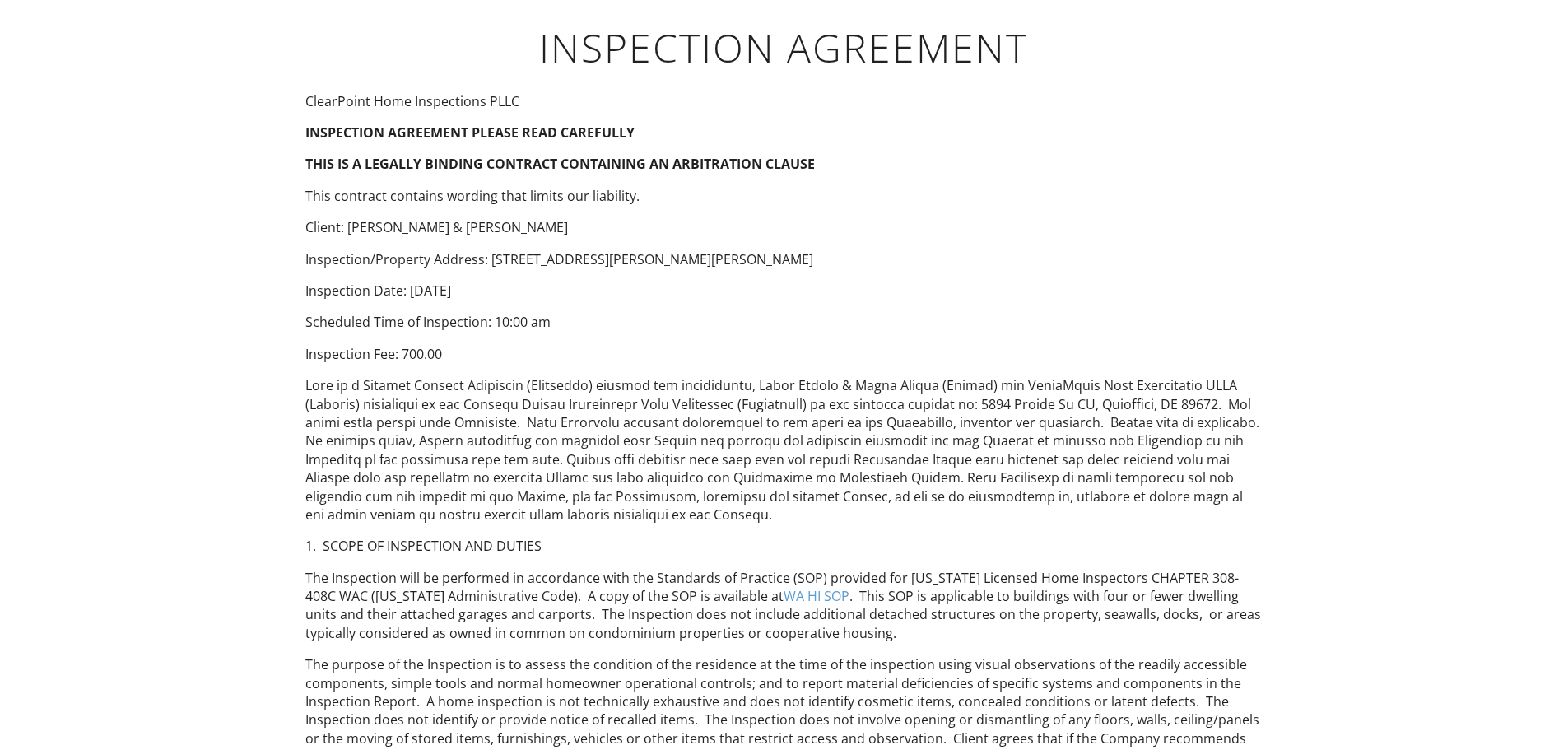
drag, startPoint x: 0, startPoint y: 0, endPoint x: 1075, endPoint y: 169, distance: 1088.2
